Goal: Communication & Community: Ask a question

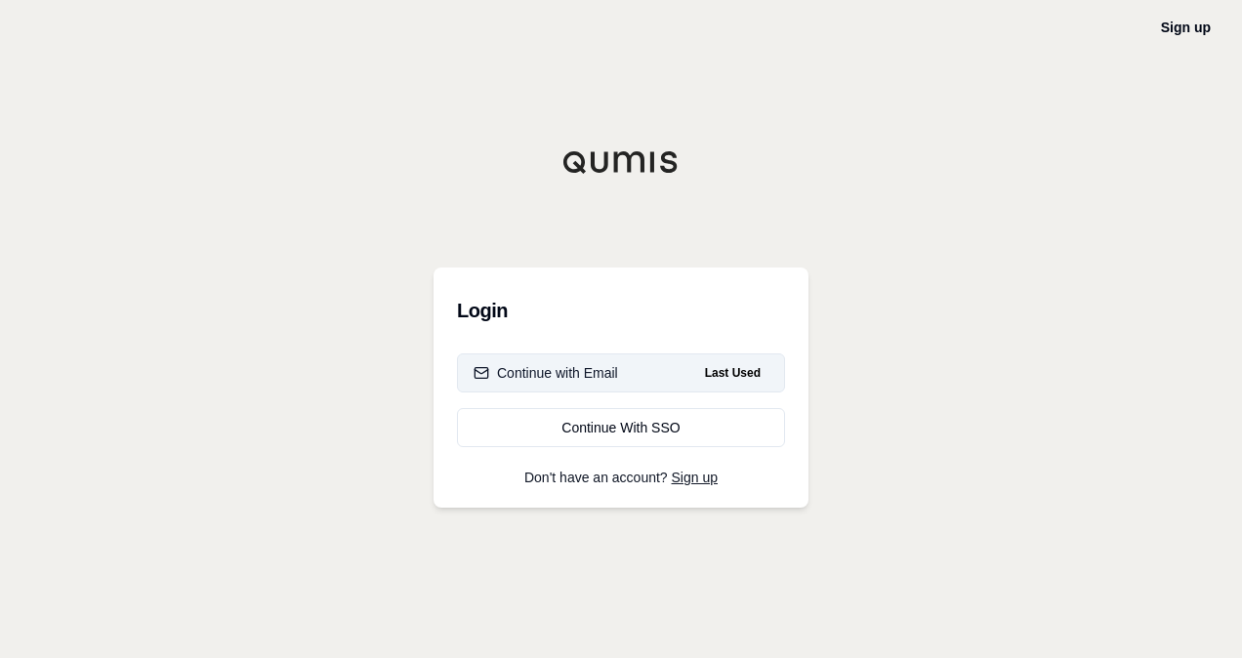
click at [608, 375] on div "Continue with Email" at bounding box center [546, 373] width 145 height 20
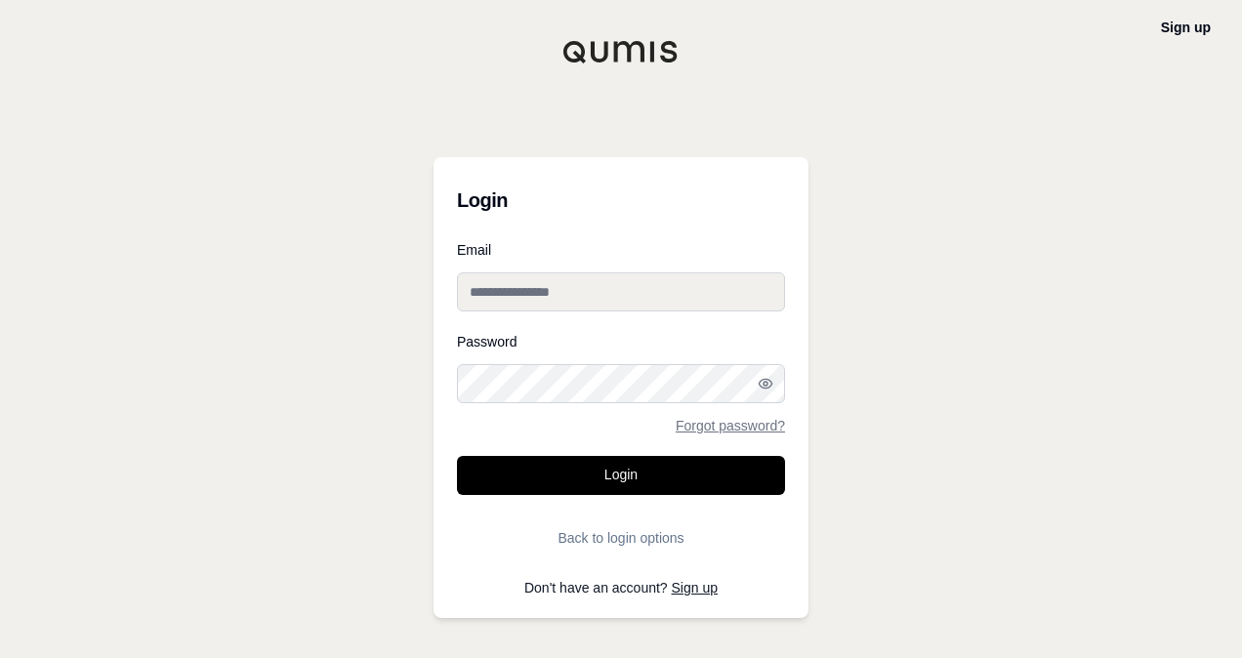
type input "**********"
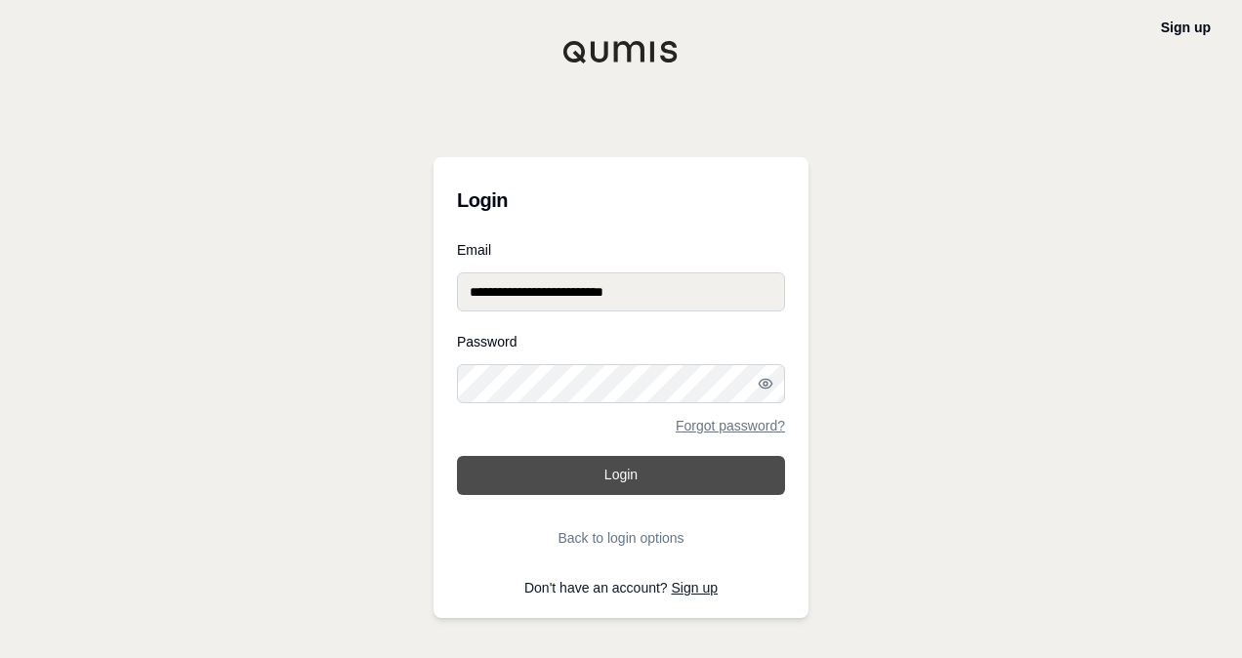
click at [703, 484] on button "Login" at bounding box center [621, 475] width 328 height 39
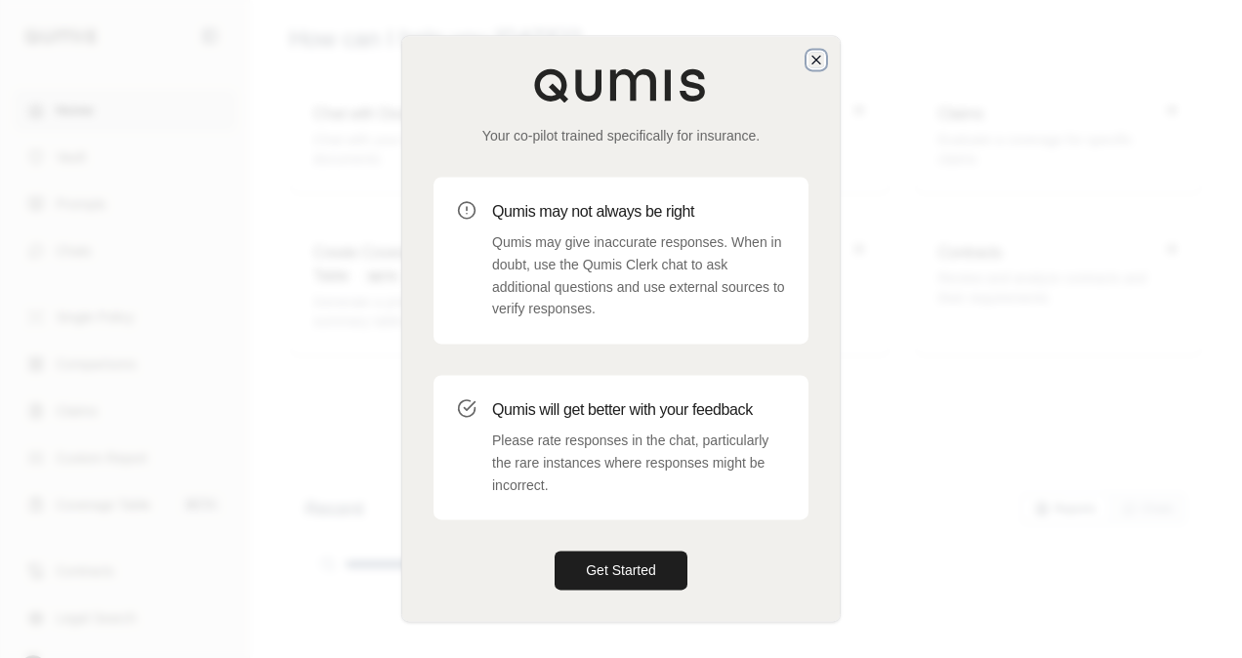
click at [814, 57] on icon "button" at bounding box center [817, 60] width 8 height 8
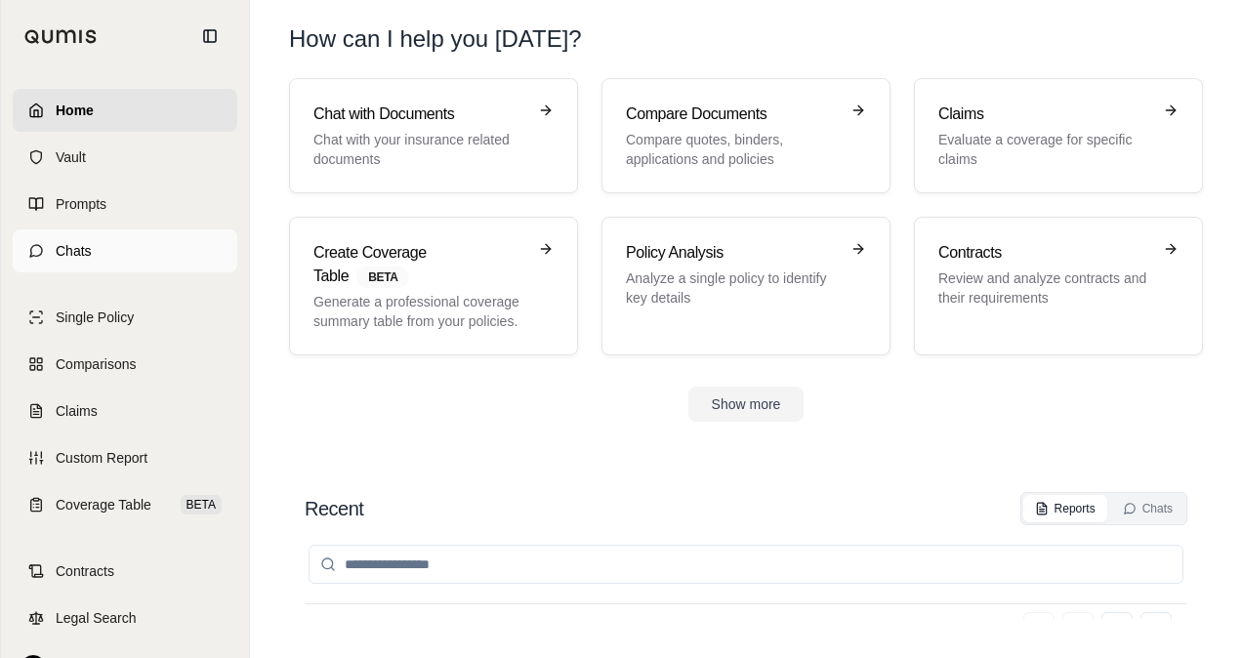
click at [129, 250] on link "Chats" at bounding box center [125, 251] width 225 height 43
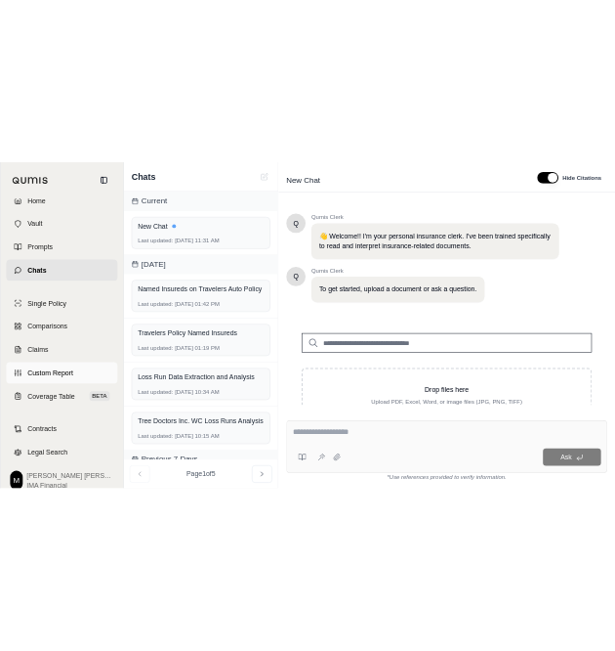
scroll to position [51, 0]
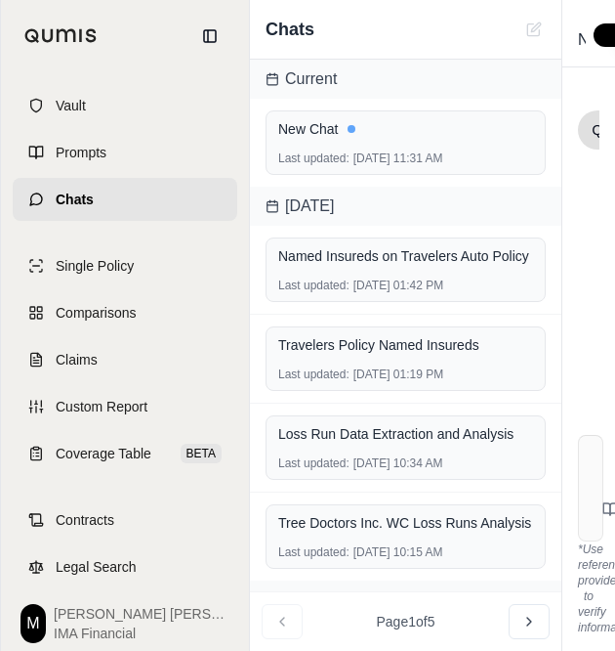
click at [246, 70] on div at bounding box center [125, 36] width 248 height 72
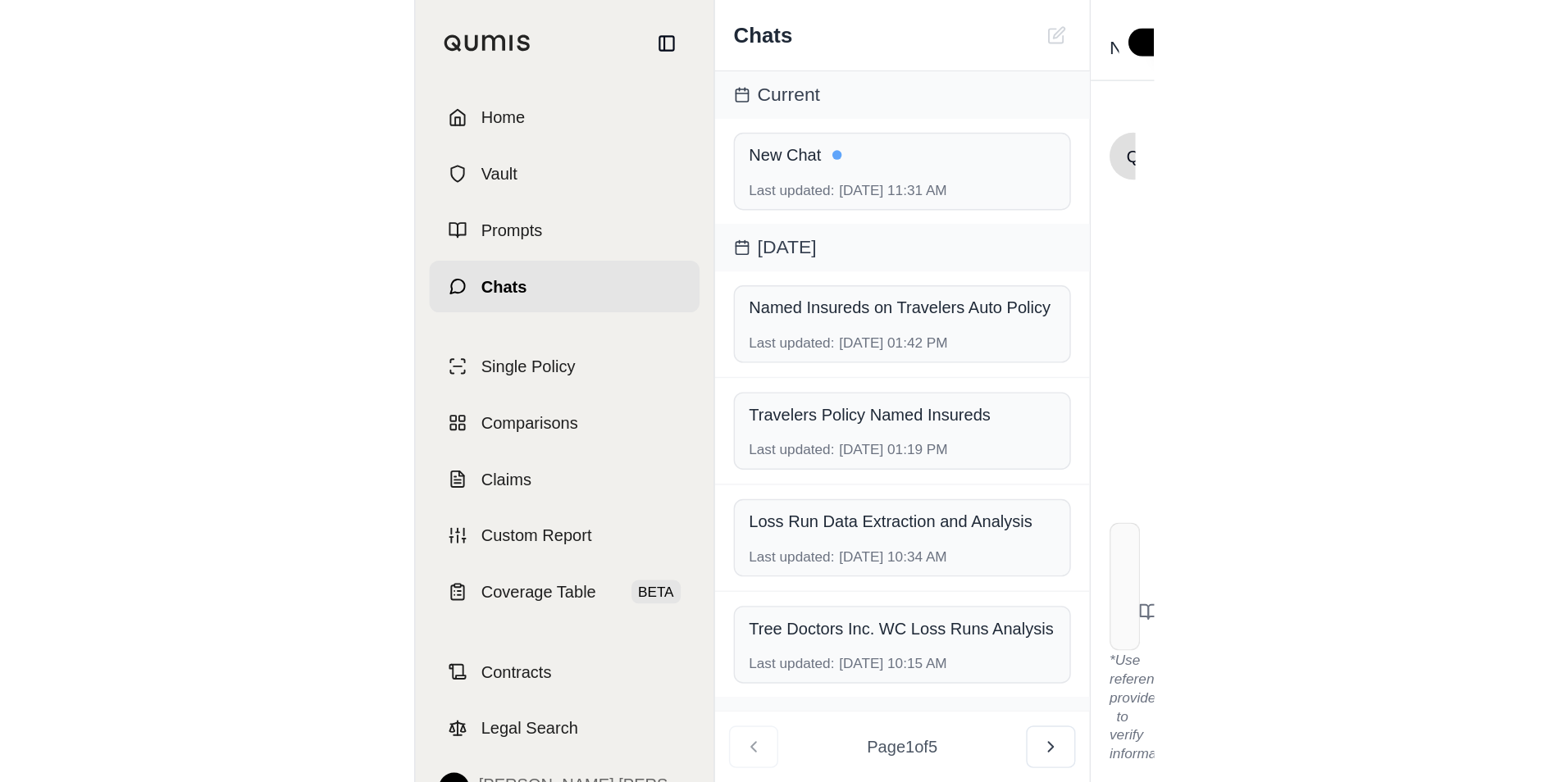
scroll to position [0, 0]
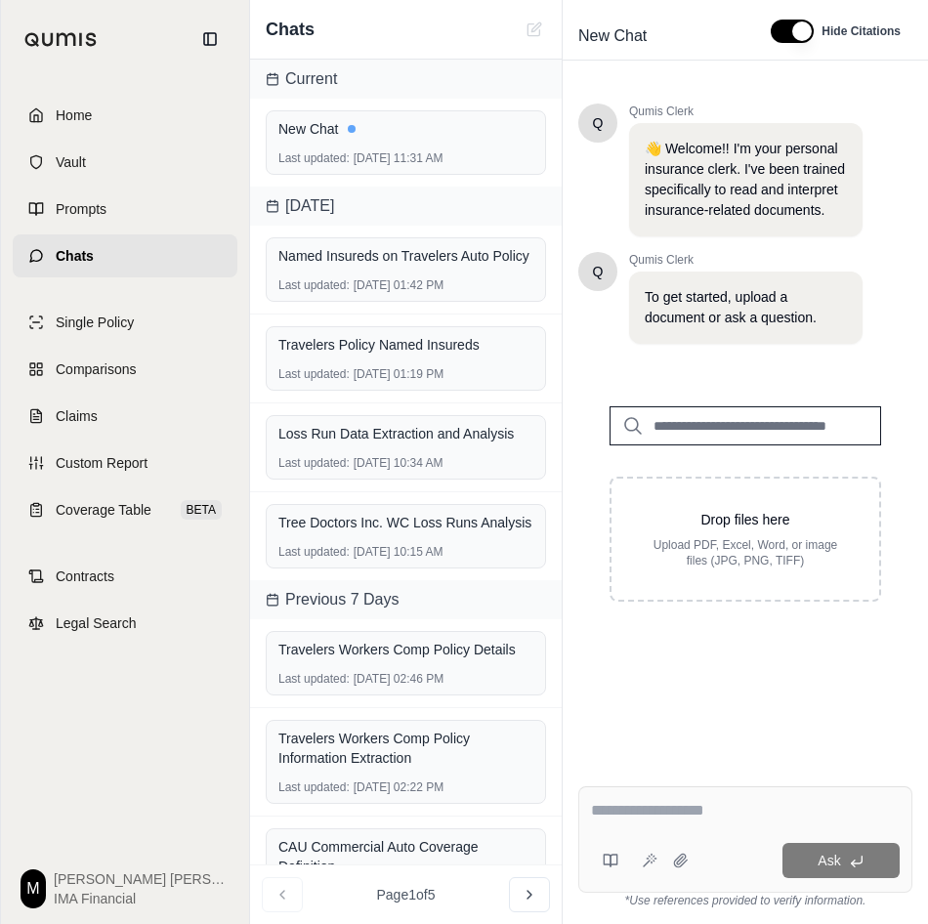
click at [147, 657] on div "Home Vault Prompts Chats Single Policy Comparisons Claims Custom Report Coverag…" at bounding box center [125, 501] width 248 height 846
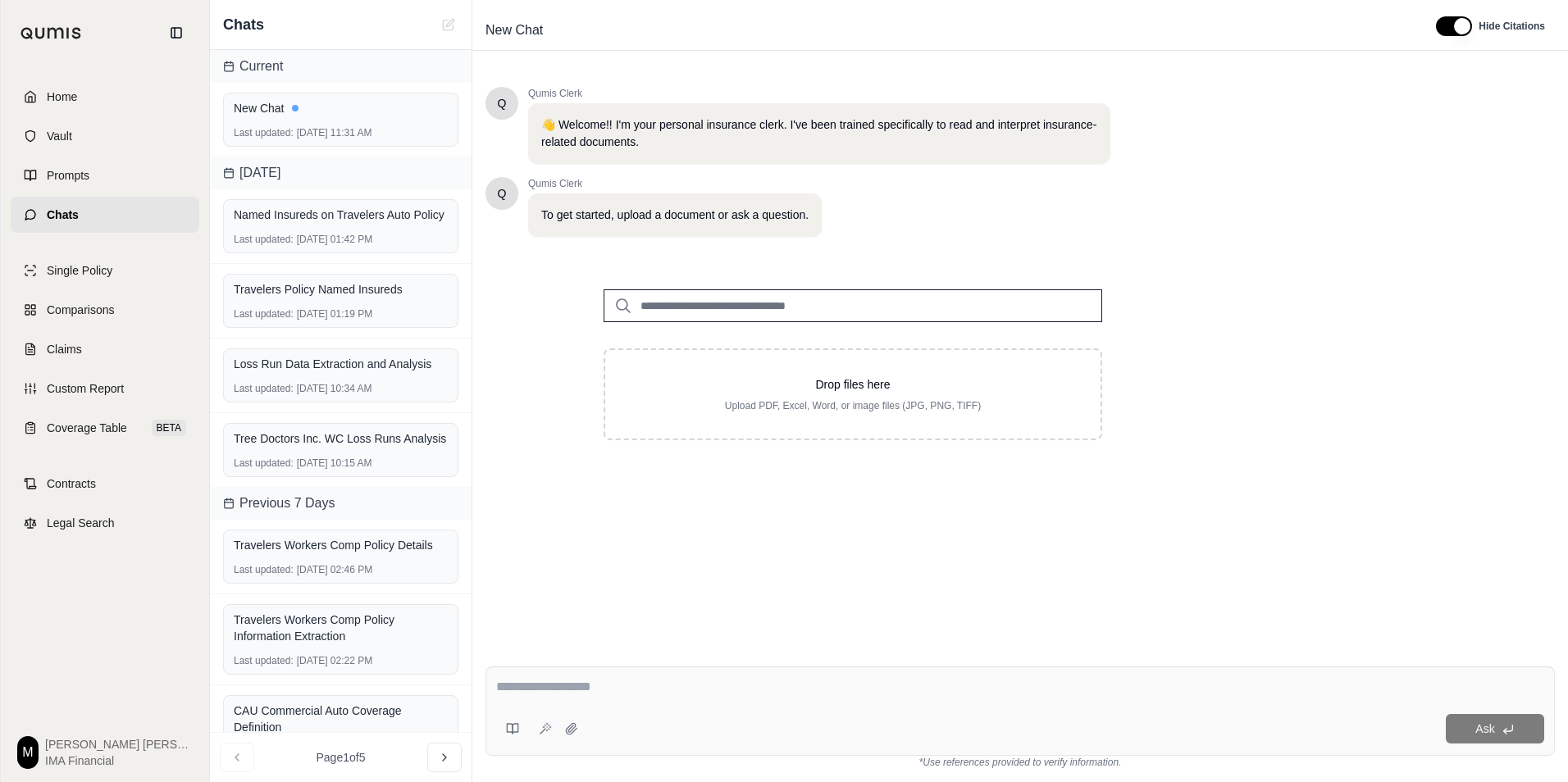
click at [665, 551] on div at bounding box center [1020, 690] width 1048 height 25
click at [660, 551] on textarea at bounding box center [1020, 686] width 1048 height 19
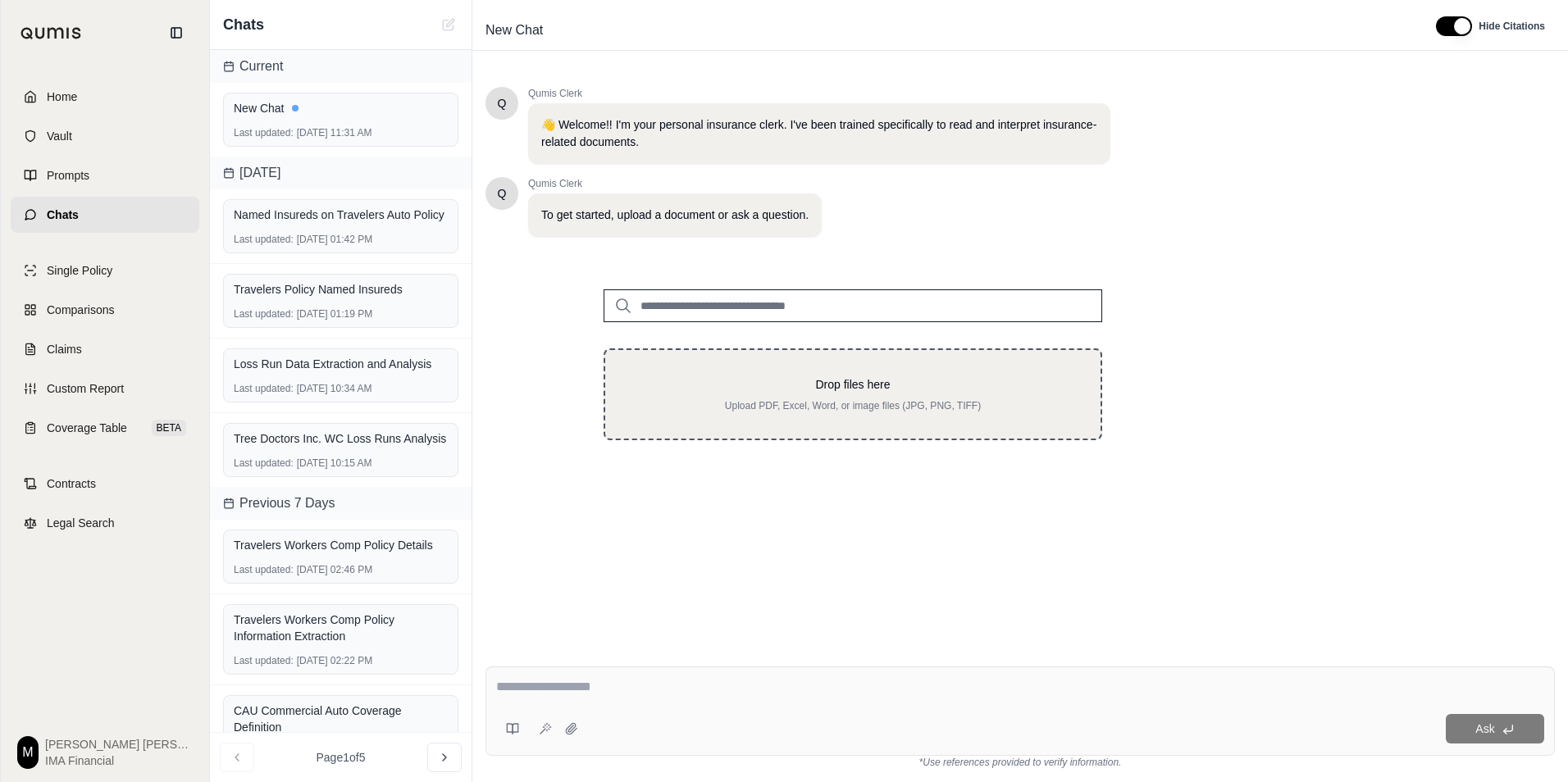
click at [826, 419] on div "Drop files here Upload PDF, Excel, Word, or image files (JPG, PNG, TIFF)" at bounding box center [853, 394] width 499 height 91
type input "**********"
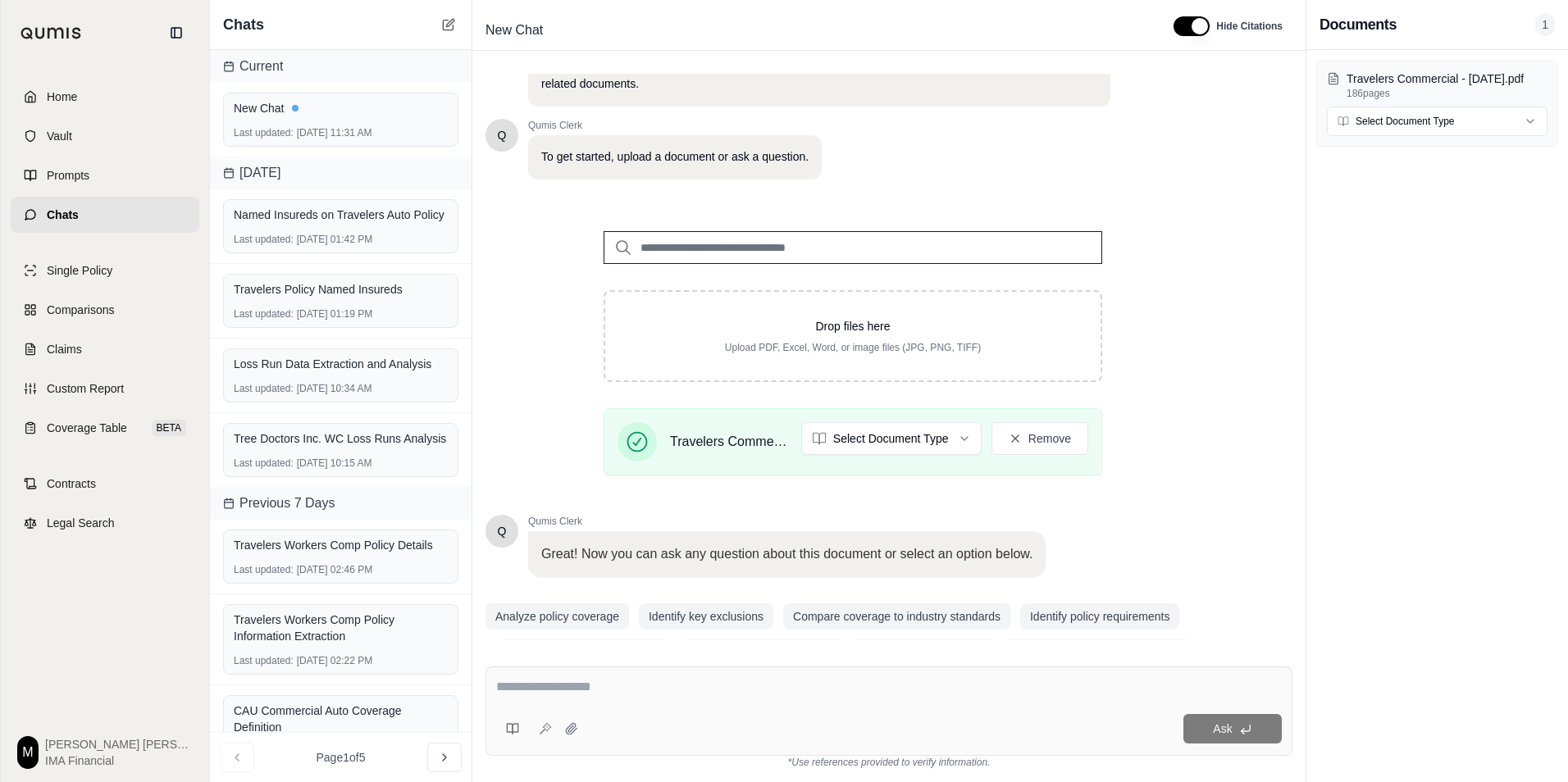
scroll to position [103, 0]
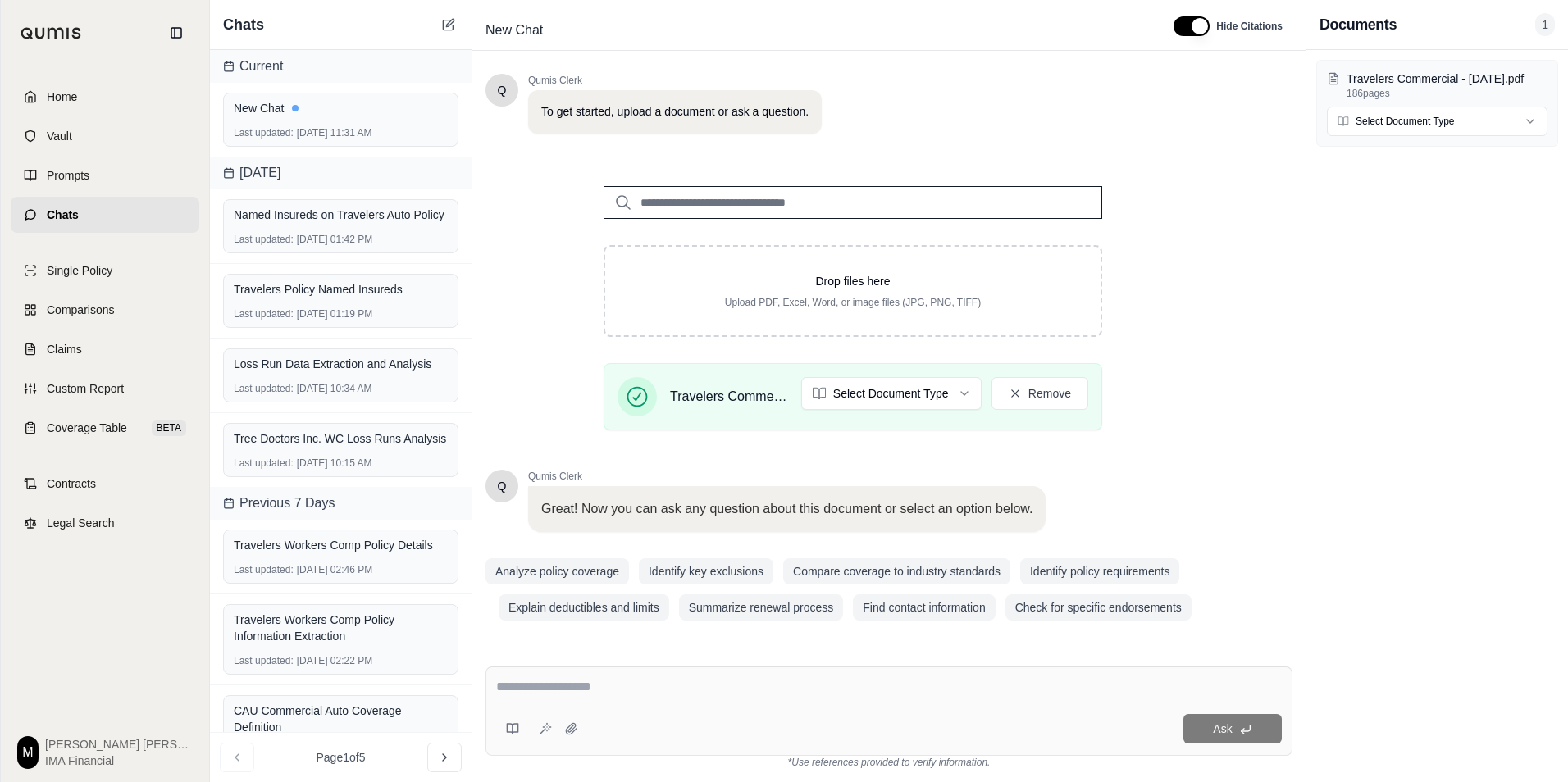
click at [561, 551] on textarea at bounding box center [889, 686] width 786 height 19
